Goal: Information Seeking & Learning: Learn about a topic

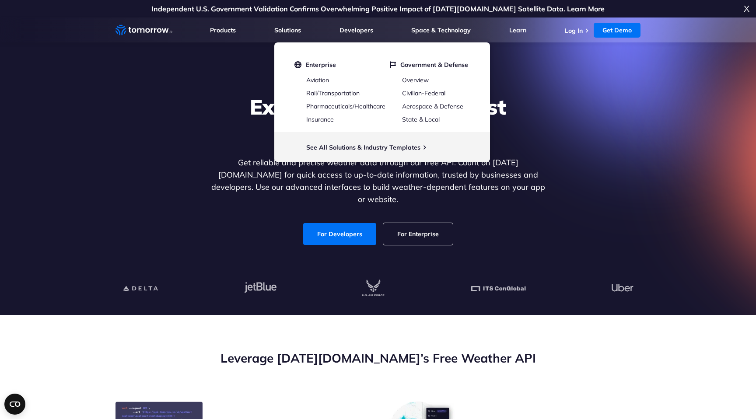
click at [159, 127] on div "Explore the World’s Best Weather API Get reliable and precise weather data thro…" at bounding box center [378, 170] width 539 height 186
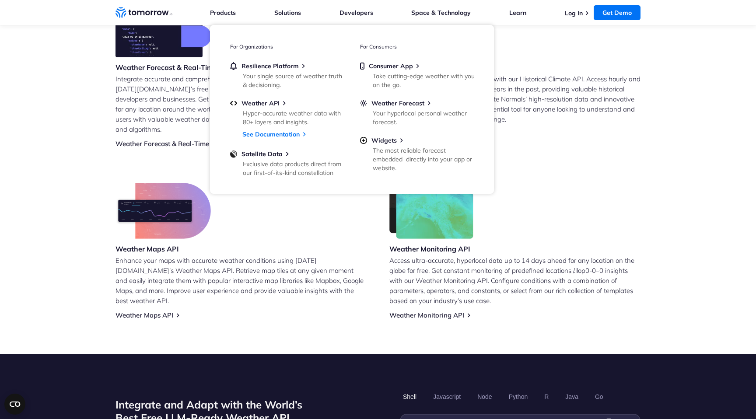
scroll to position [397, 0]
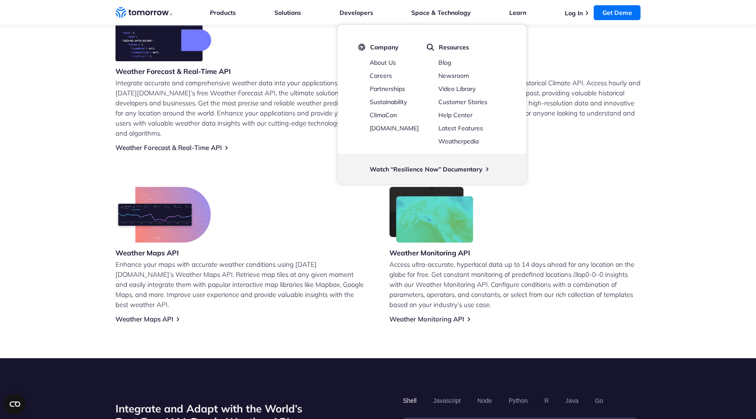
click at [32, 173] on section "Leverage [DATE][DOMAIN_NAME]’s Free Weather API Weather Forecast & Real-Time AP…" at bounding box center [378, 139] width 756 height 440
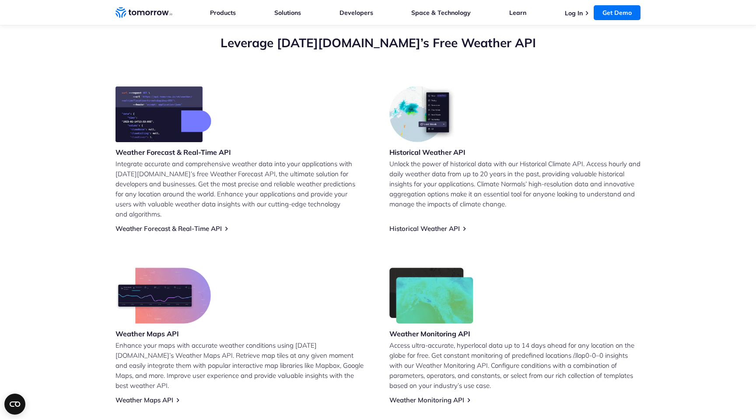
scroll to position [319, 0]
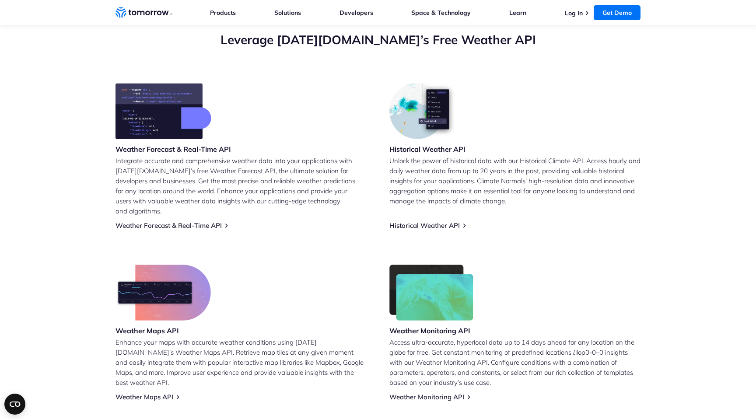
click at [155, 115] on img at bounding box center [164, 111] width 96 height 56
click at [203, 221] on link "Weather Forecast & Real-Time API" at bounding box center [169, 225] width 106 height 8
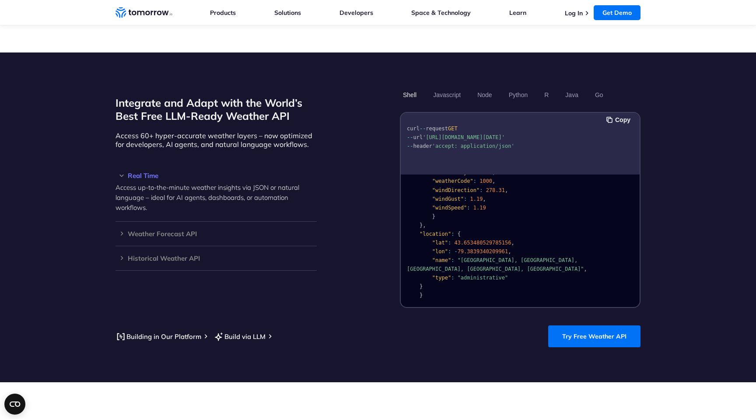
scroll to position [698, 0]
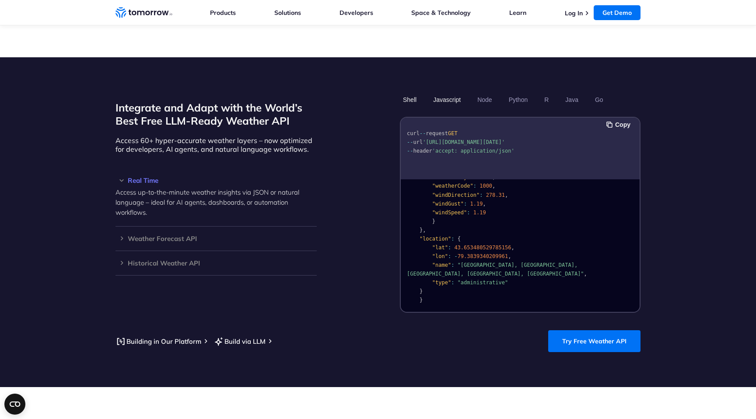
click at [444, 92] on button "Javascript" at bounding box center [447, 99] width 34 height 15
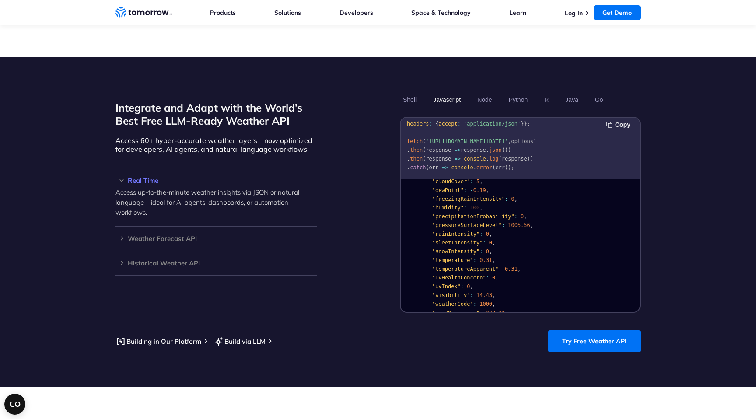
scroll to position [68, 0]
click at [473, 264] on span ""temperatureApparent"" at bounding box center [465, 267] width 67 height 6
click at [467, 242] on div at bounding box center [467, 242] width 0 height 0
click at [527, 258] on pre "{ "data" : { "time" : "2023-02-14T13:53:00Z" , "values" : { "cloudBase" : null …" at bounding box center [520, 270] width 239 height 312
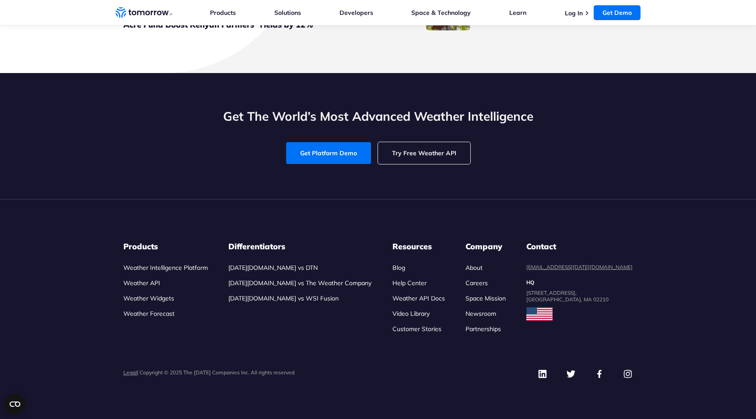
scroll to position [4076, 0]
click at [135, 286] on link "Weather API" at bounding box center [141, 283] width 37 height 8
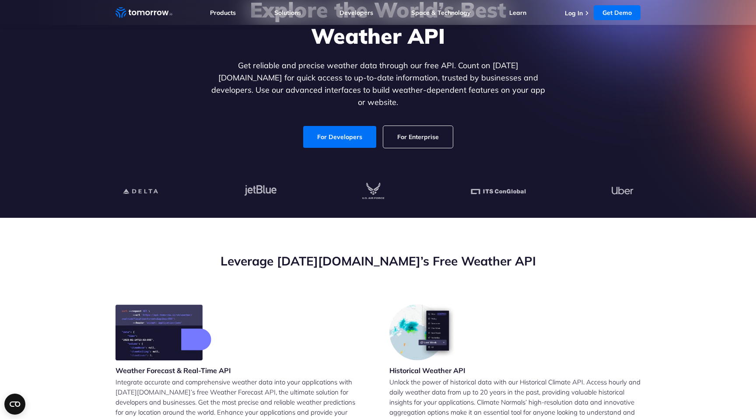
scroll to position [112, 0]
